Goal: Check status: Check status

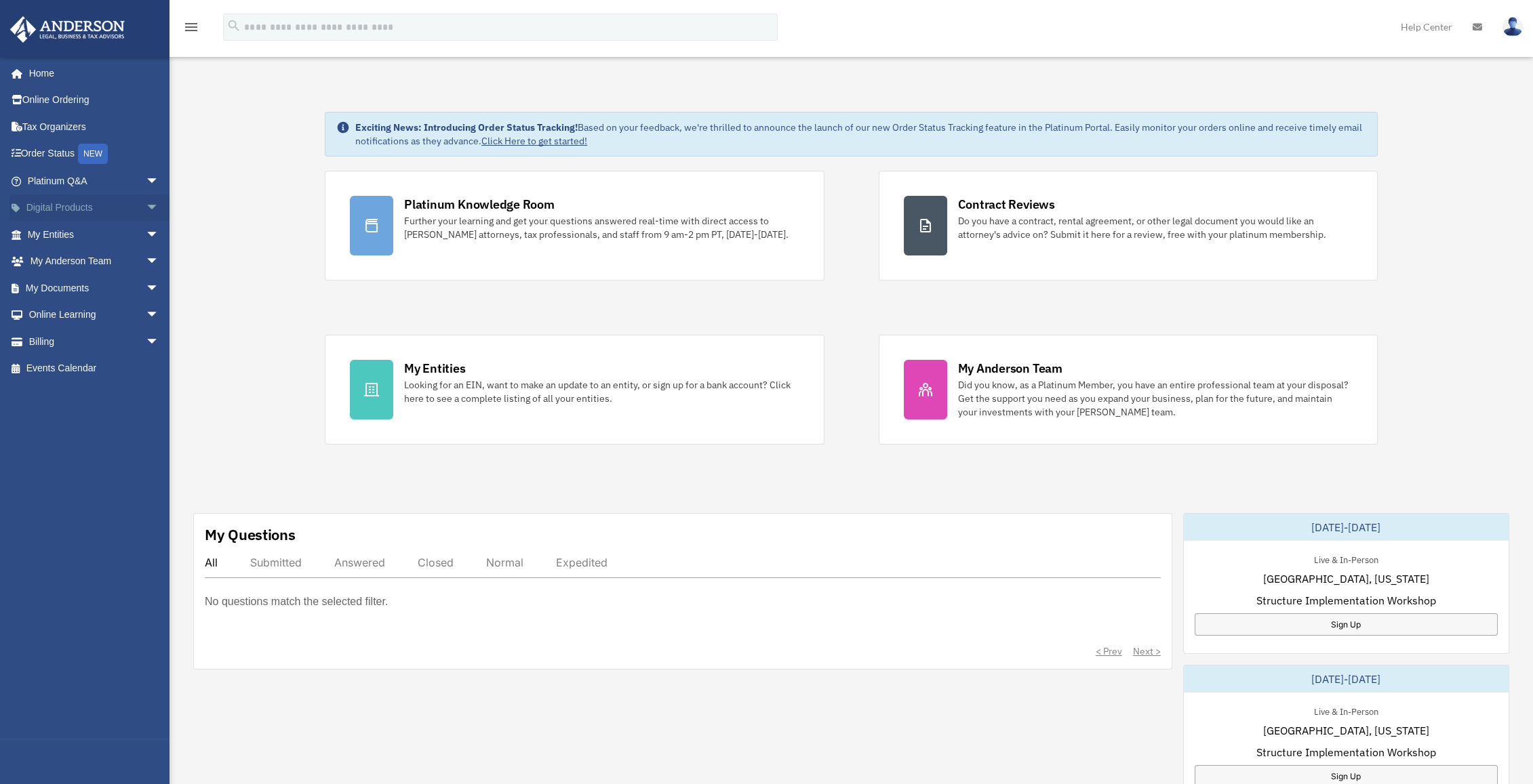
click at [101, 200] on link "Digital Products arrow_drop_down" at bounding box center [94, 207] width 170 height 27
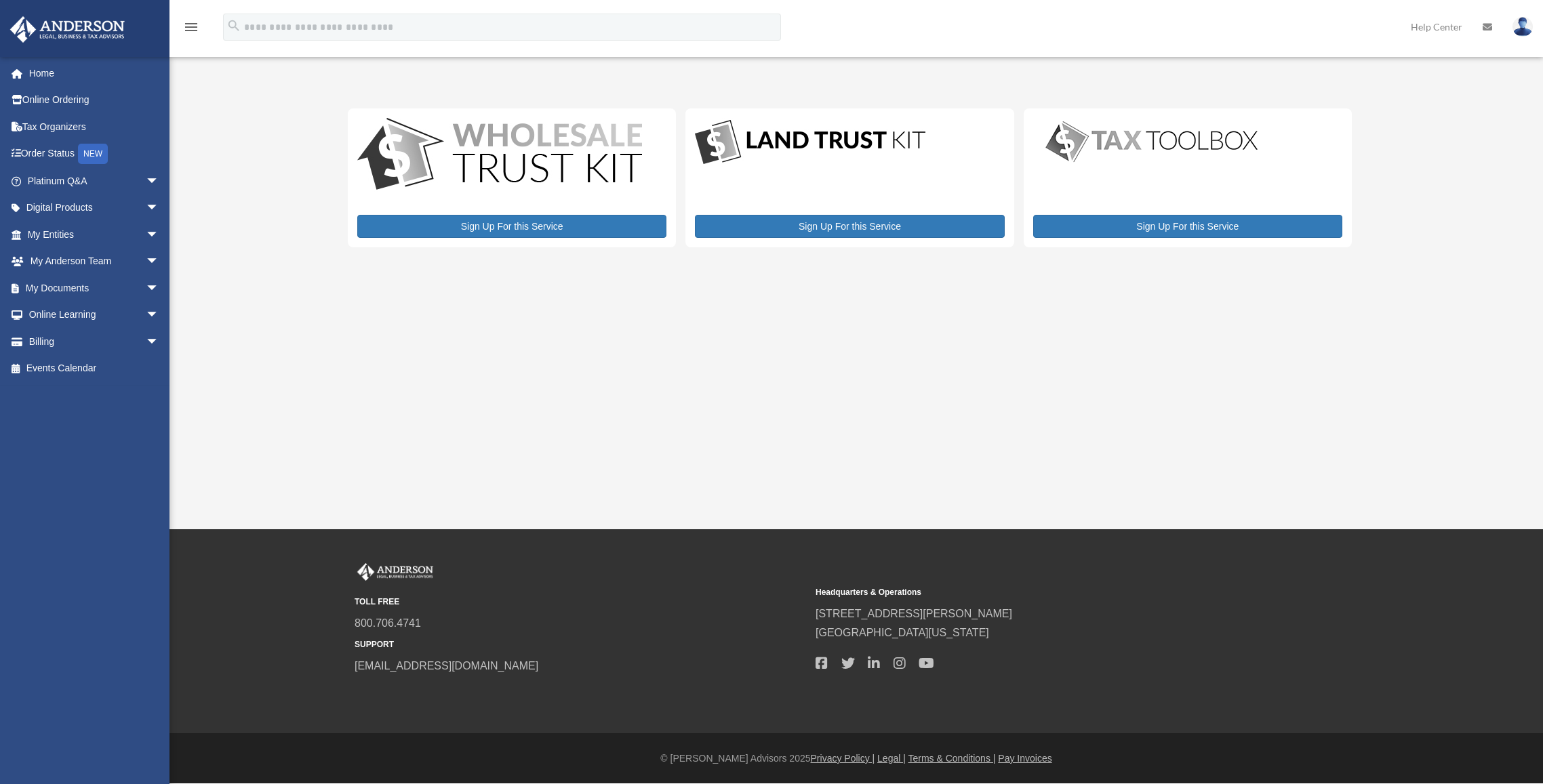
click at [67, 157] on link "Order Status NEW" at bounding box center [94, 154] width 170 height 28
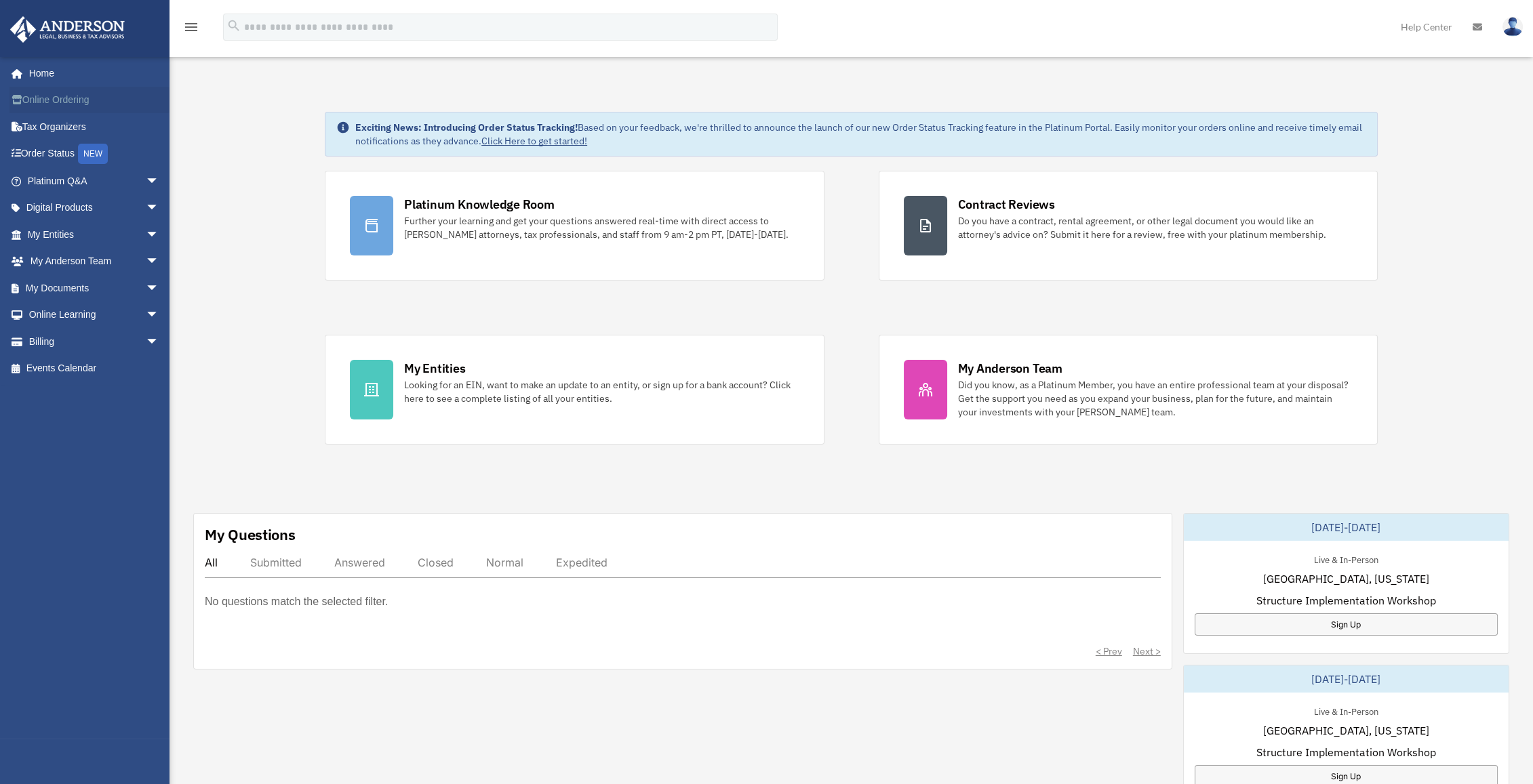
click at [128, 99] on link "Online Ordering" at bounding box center [94, 100] width 170 height 27
